Goal: Task Accomplishment & Management: Manage account settings

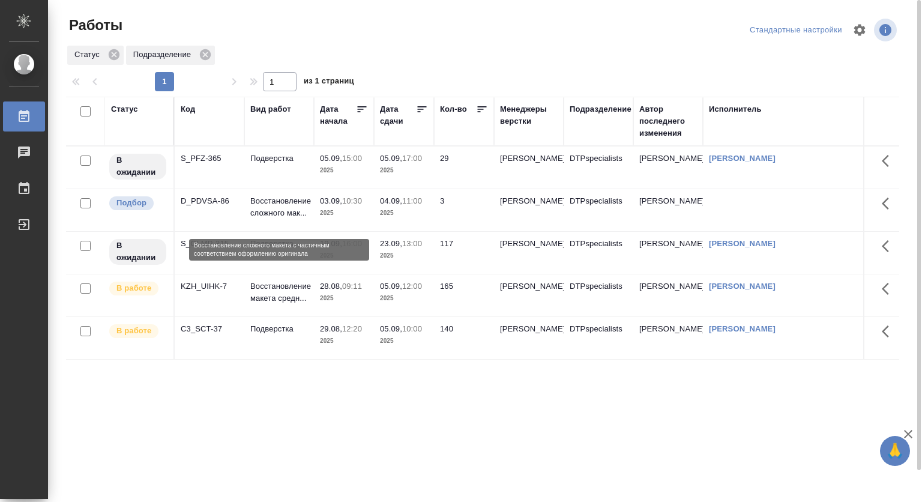
click at [274, 209] on p "Восстановление сложного мак..." at bounding box center [279, 207] width 58 height 24
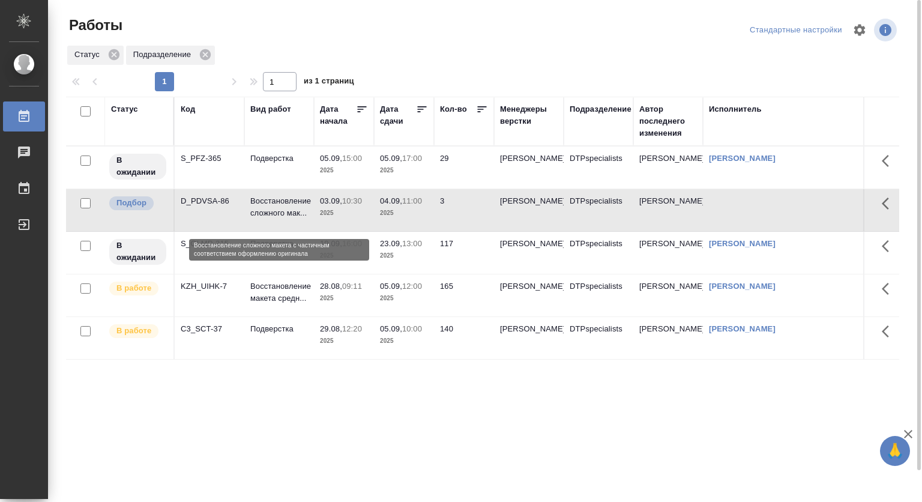
click at [274, 209] on p "Восстановление сложного мак..." at bounding box center [279, 207] width 58 height 24
click at [276, 201] on p "Восстановление сложного мак..." at bounding box center [279, 207] width 58 height 24
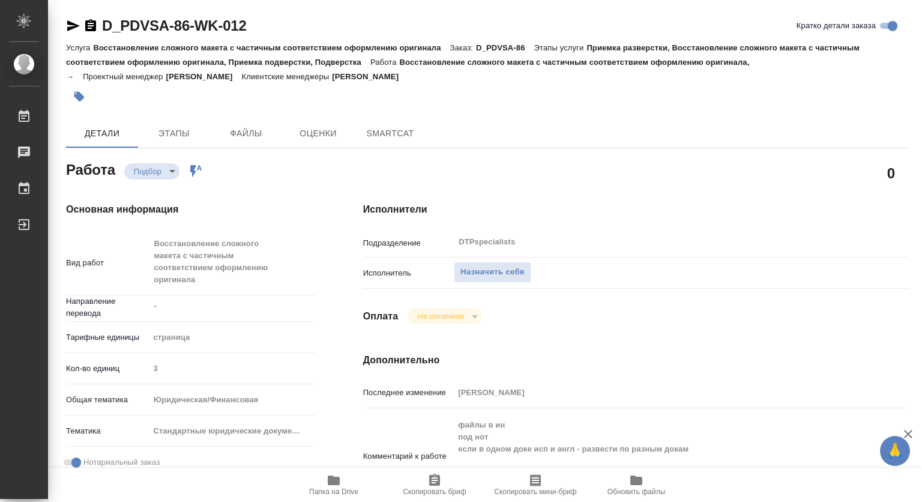
type textarea "x"
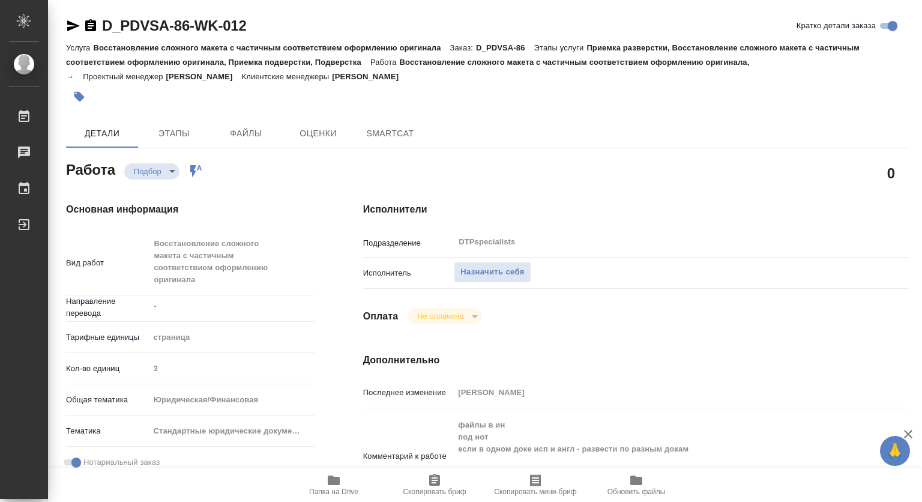
type textarea "x"
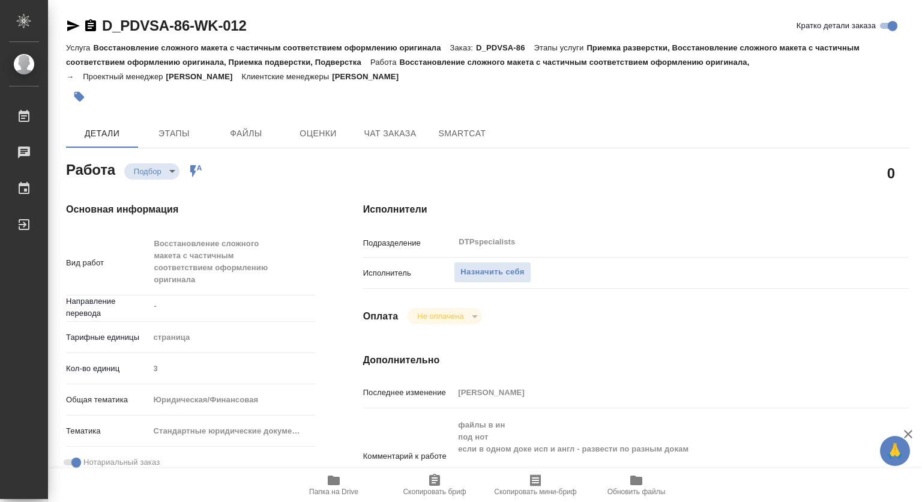
type textarea "x"
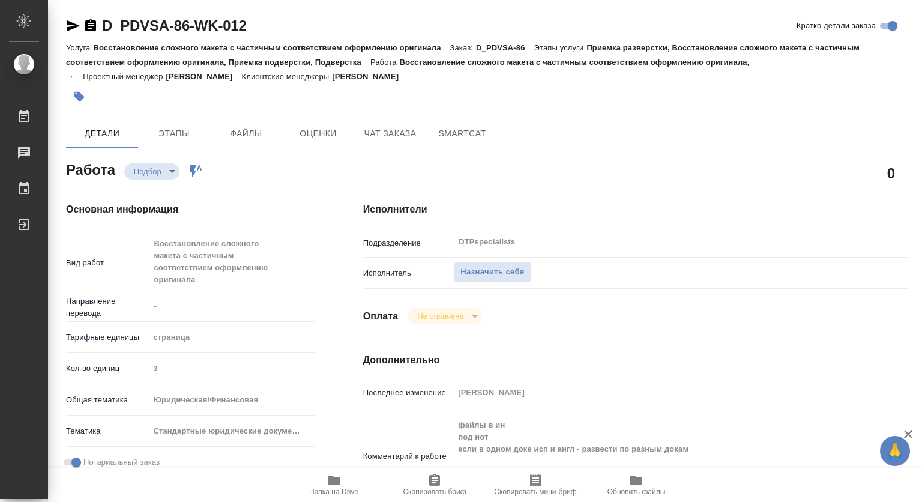
scroll to position [60, 0]
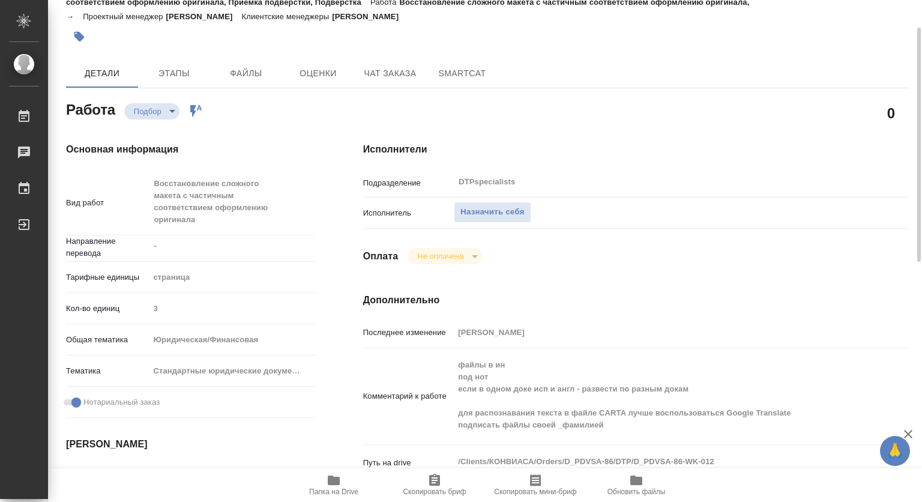
type textarea "x"
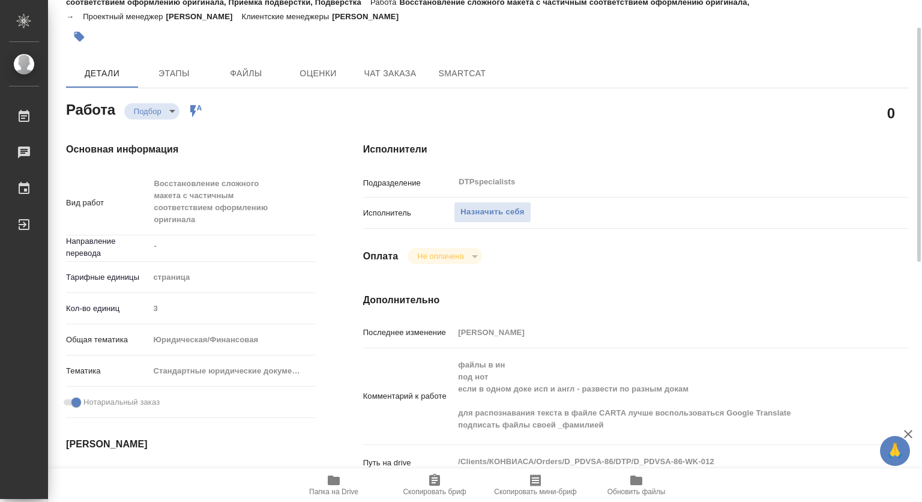
click at [331, 488] on span "Папка на Drive" at bounding box center [333, 491] width 49 height 8
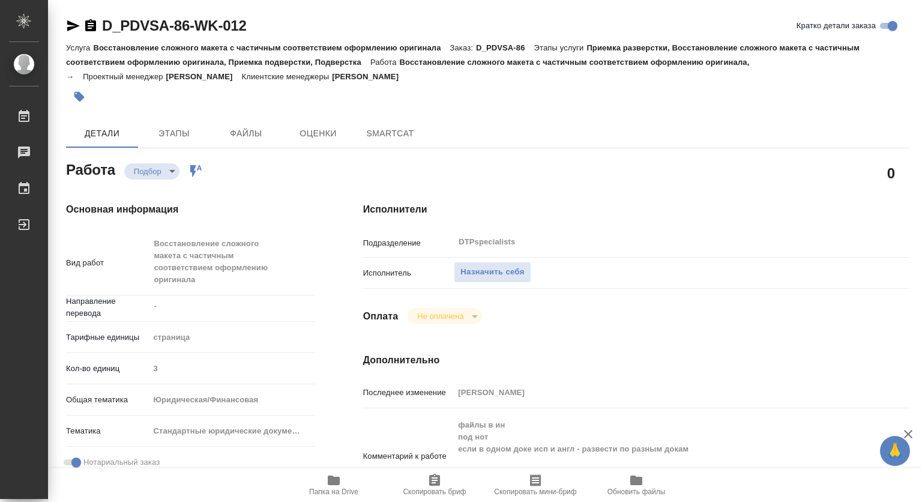
type textarea "x"
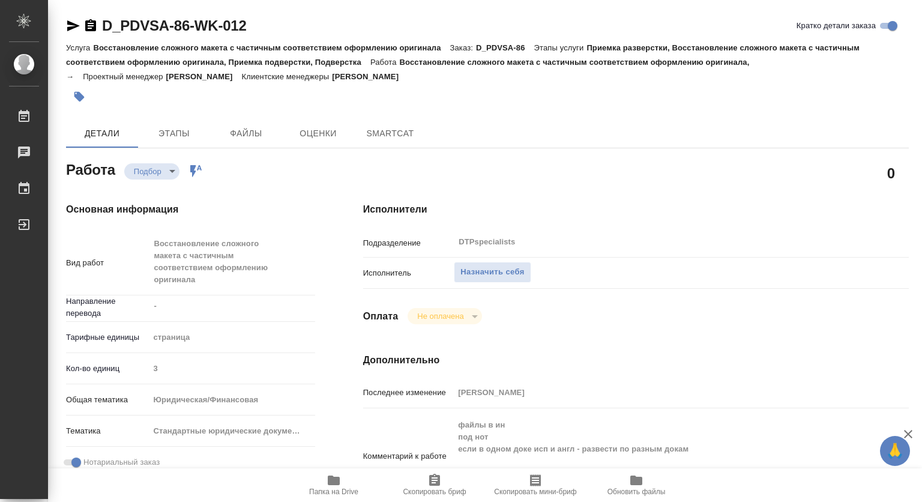
type textarea "x"
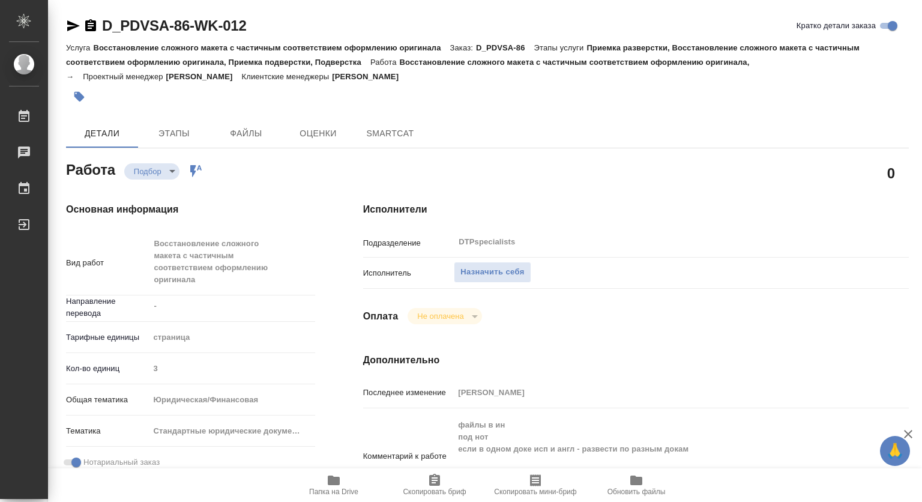
type textarea "x"
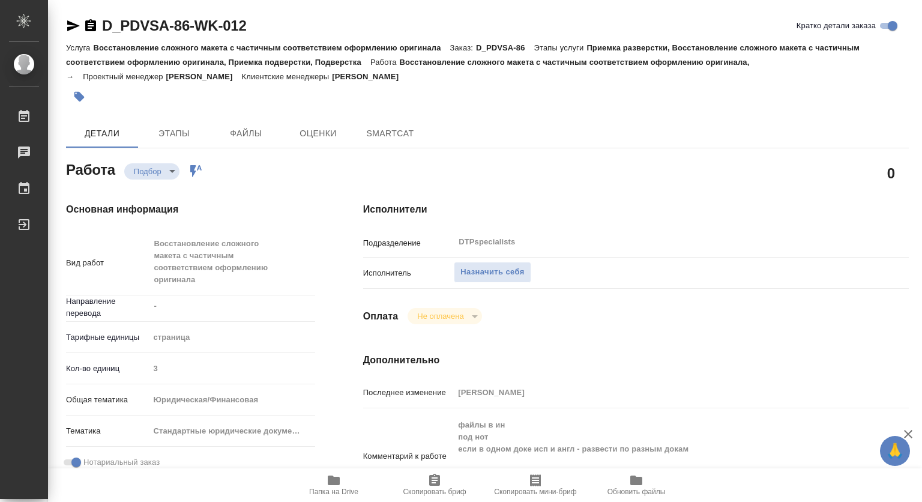
type textarea "x"
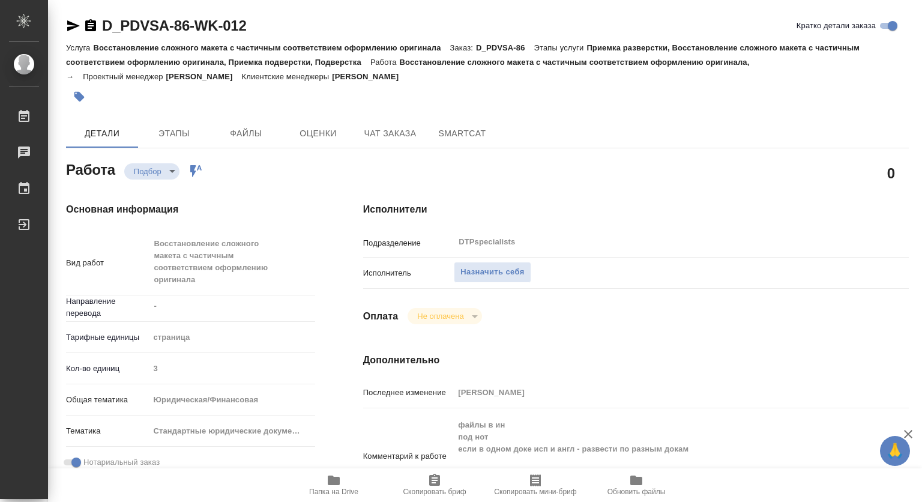
type textarea "x"
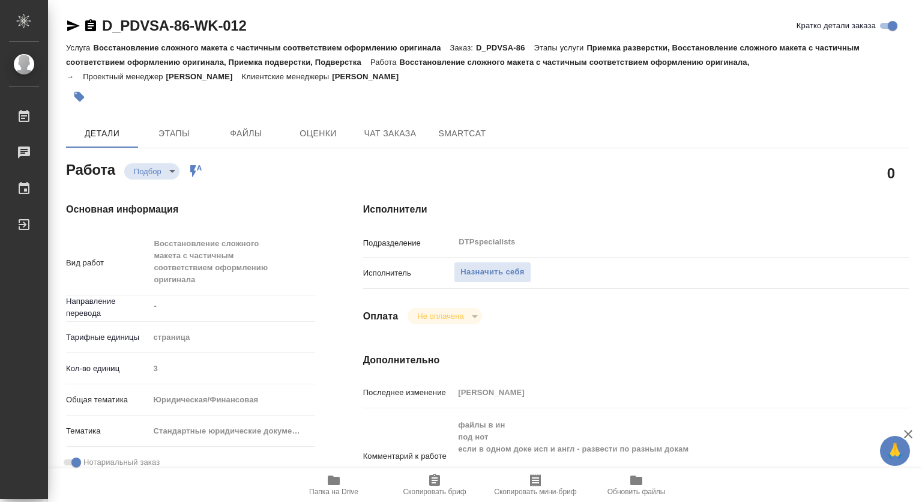
type textarea "x"
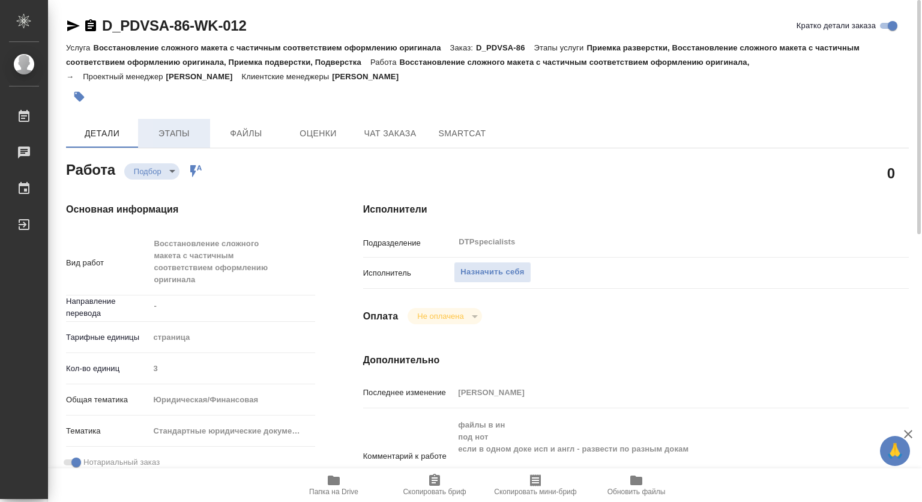
click at [185, 136] on span "Этапы" at bounding box center [174, 133] width 58 height 15
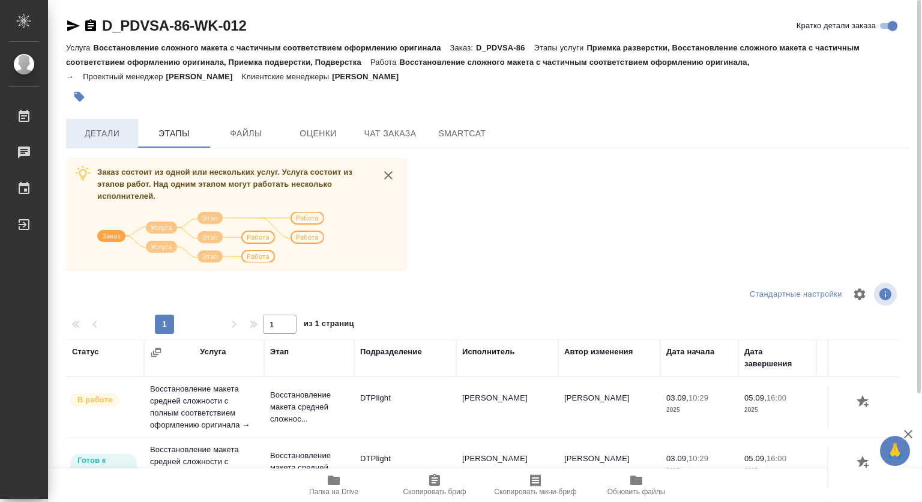
click at [104, 128] on span "Детали" at bounding box center [102, 133] width 58 height 15
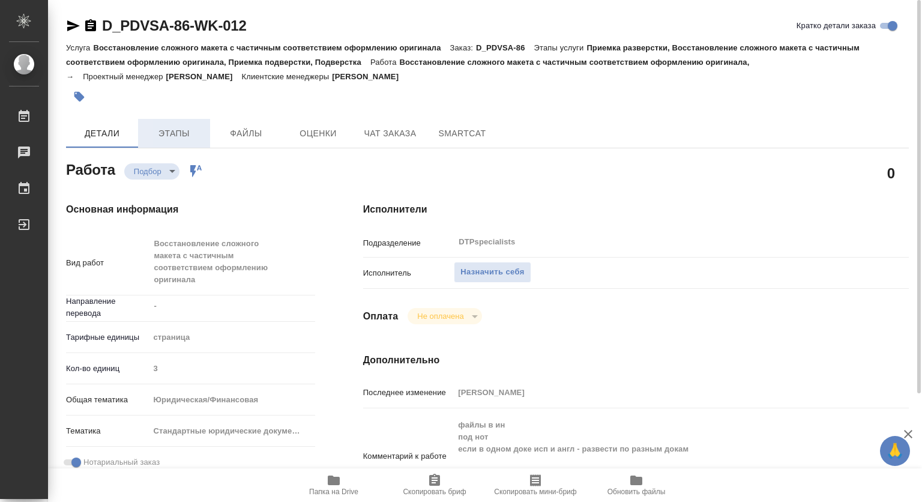
type textarea "x"
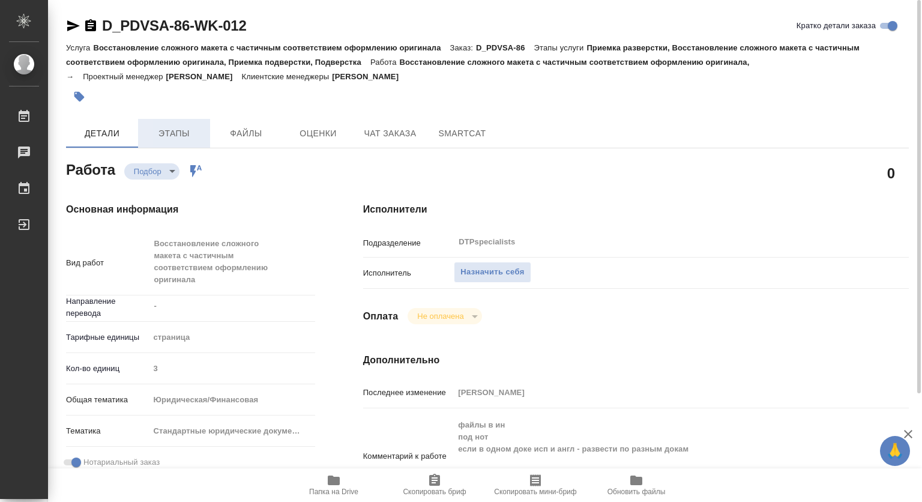
type textarea "x"
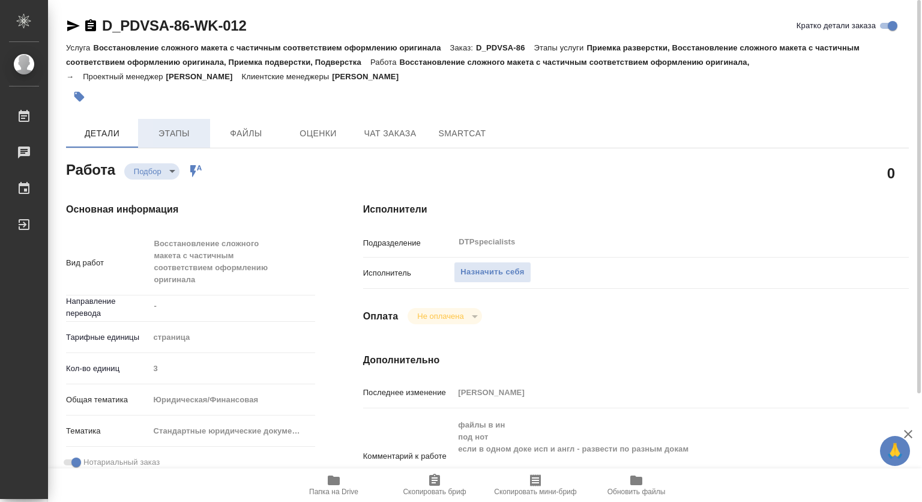
type textarea "x"
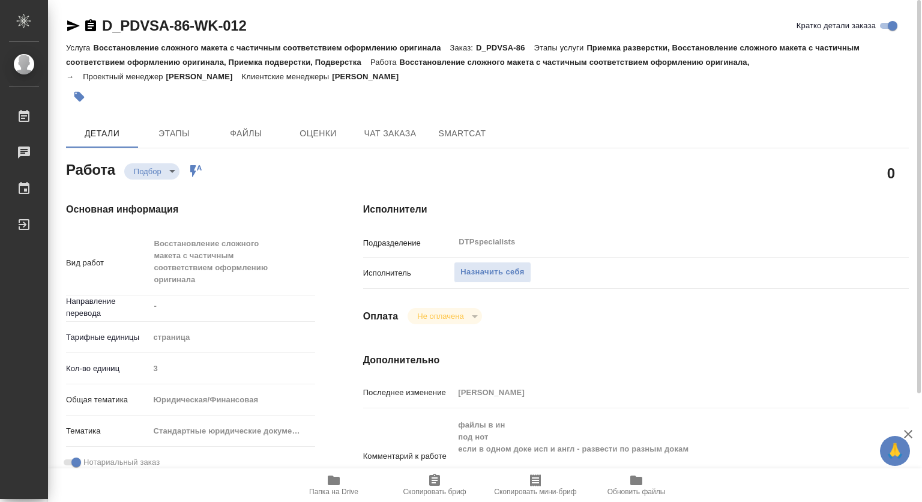
type textarea "x"
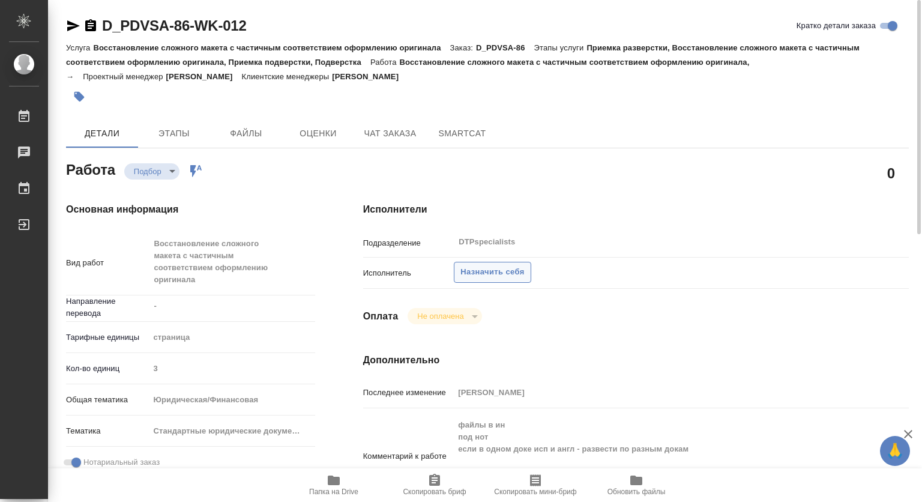
click at [520, 278] on span "Назначить себя" at bounding box center [492, 272] width 64 height 14
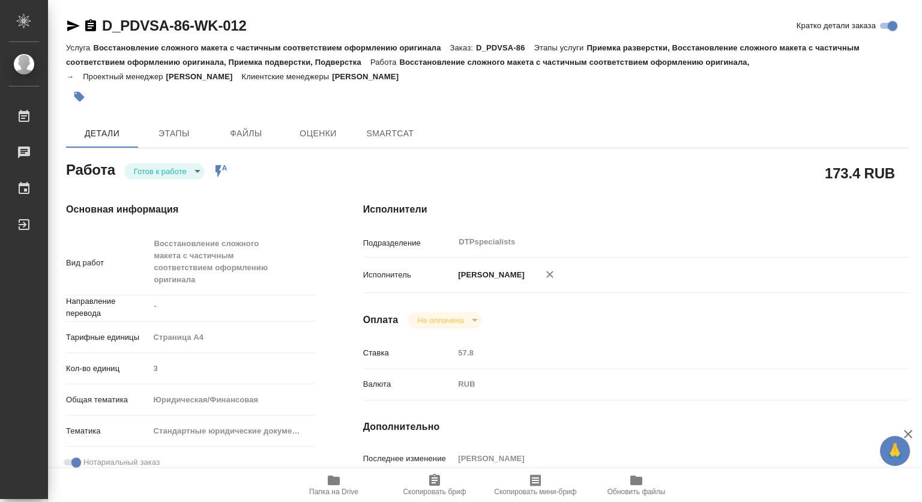
type textarea "x"
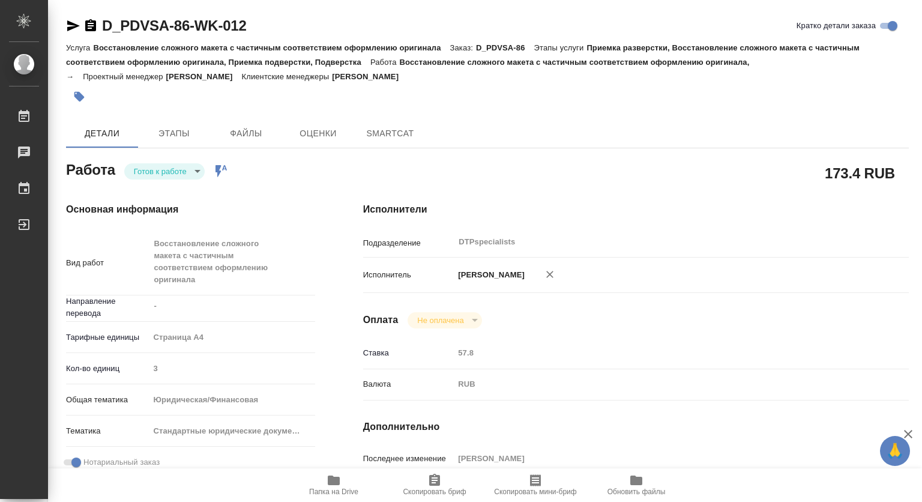
type textarea "x"
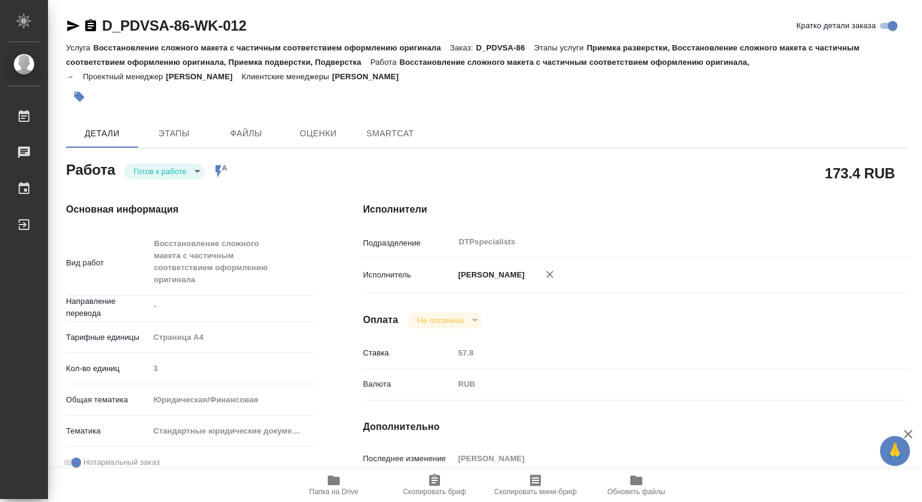
type textarea "x"
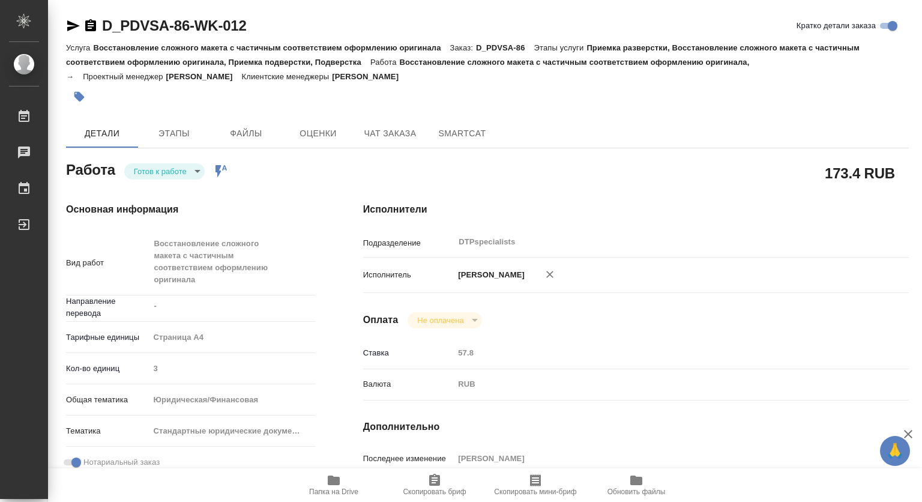
type textarea "x"
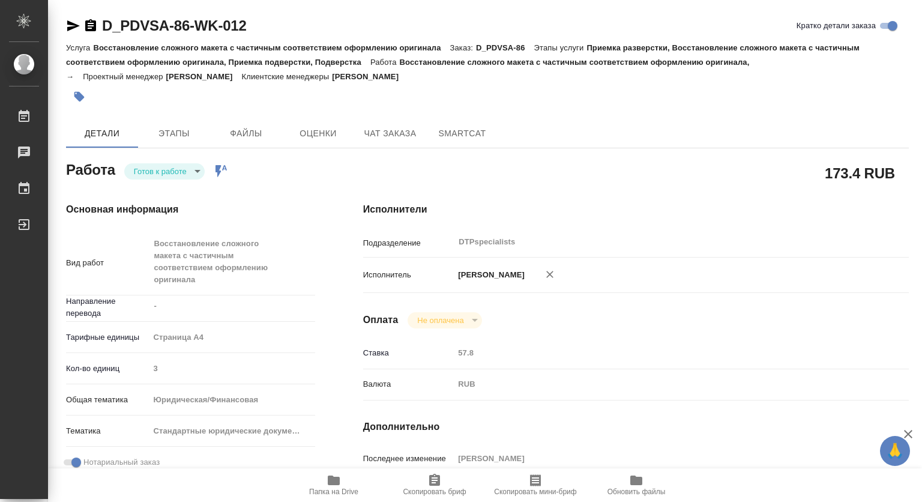
type textarea "x"
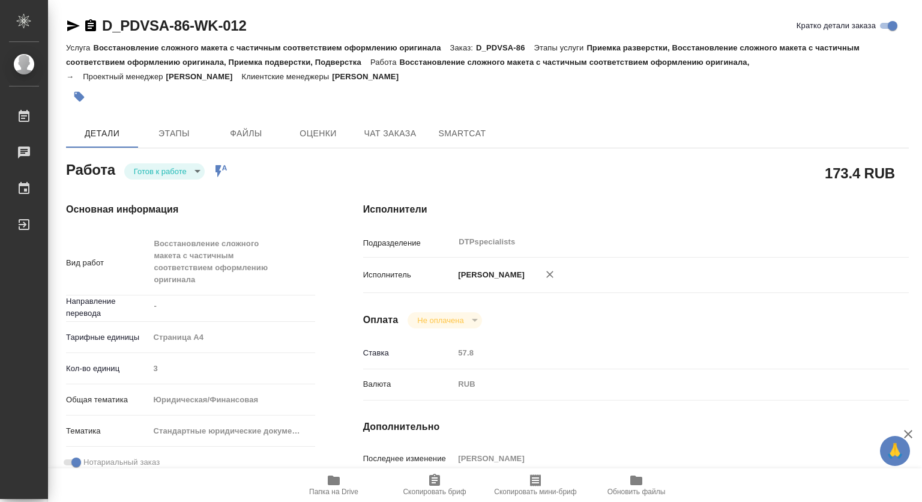
type textarea "x"
